Goal: Information Seeking & Learning: Check status

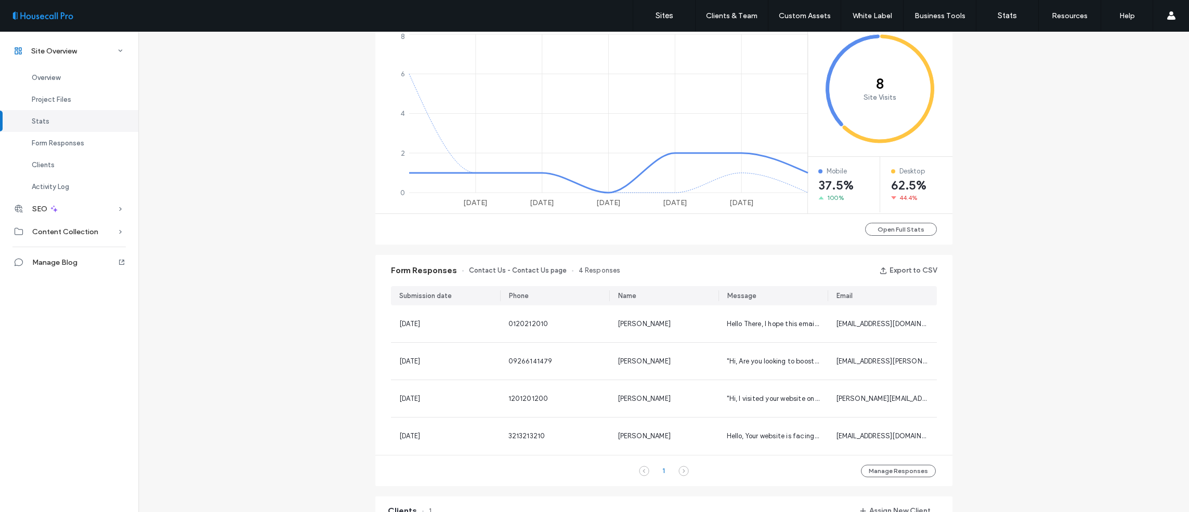
scroll to position [458, 0]
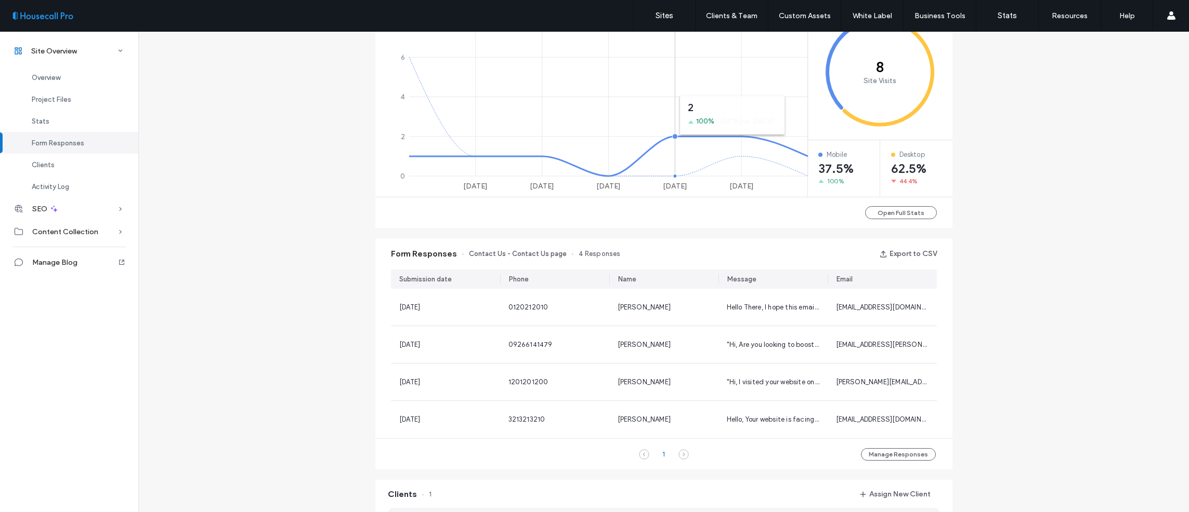
scroll to position [472, 0]
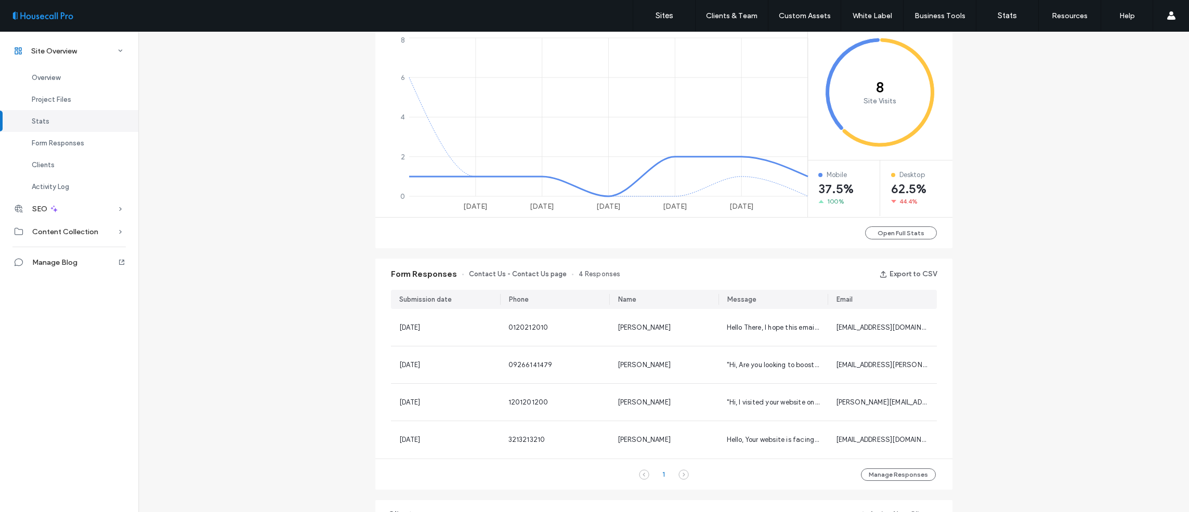
scroll to position [465, 0]
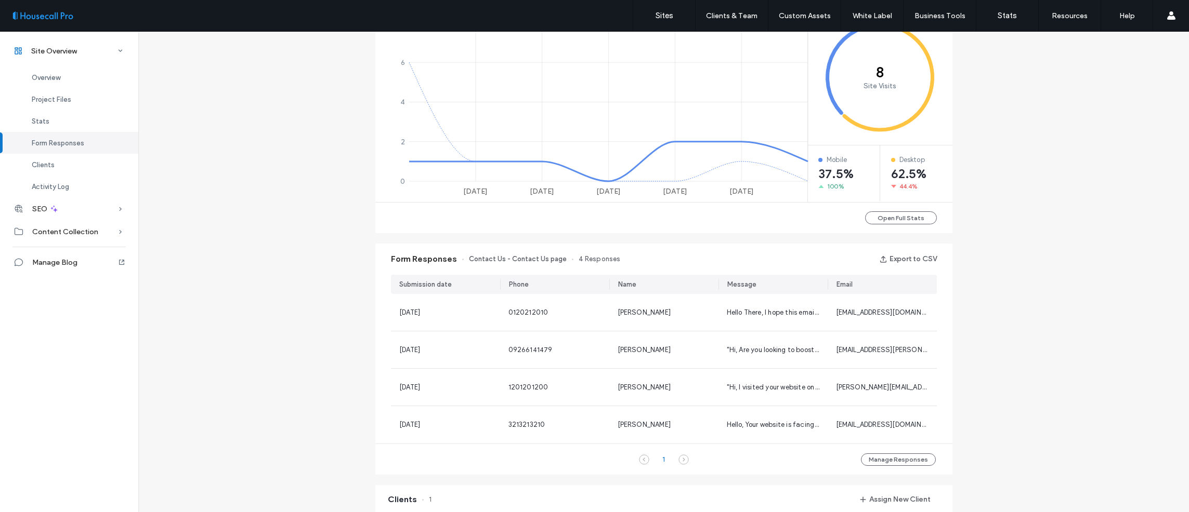
scroll to position [461, 0]
